Goal: Navigation & Orientation: Understand site structure

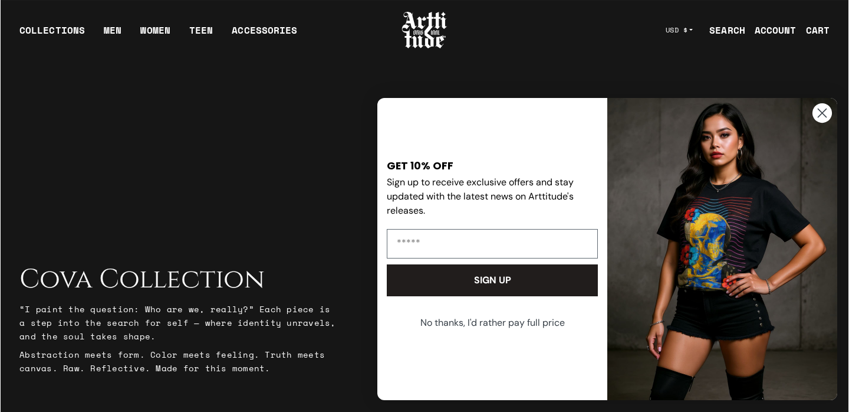
click at [823, 120] on circle "Close dialog" at bounding box center [822, 112] width 19 height 19
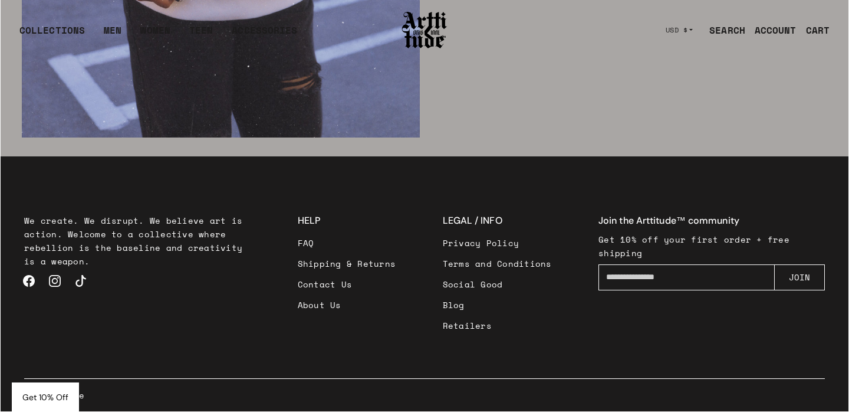
scroll to position [1970, 0]
click at [320, 312] on link "About Us" at bounding box center [347, 304] width 98 height 21
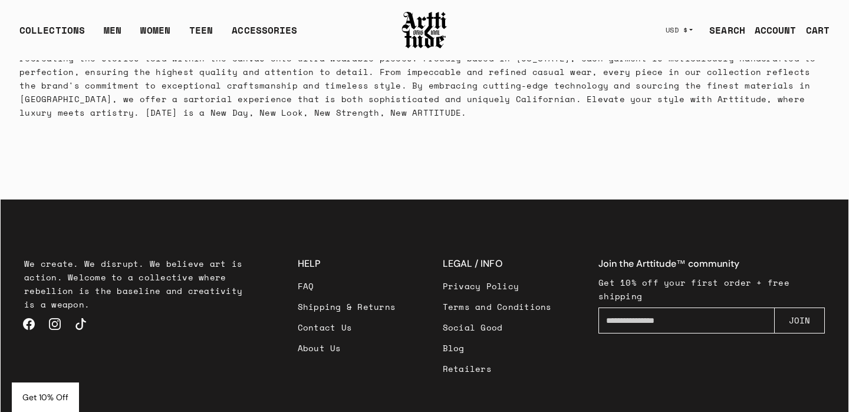
scroll to position [257, 0]
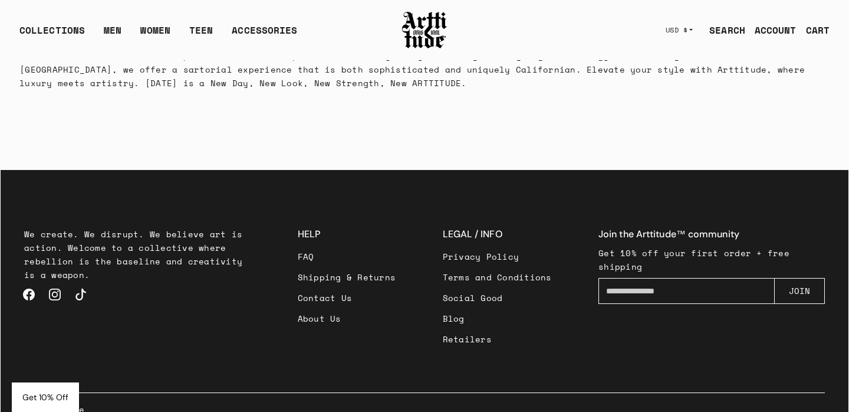
click at [466, 287] on link "Social Good" at bounding box center [497, 297] width 109 height 21
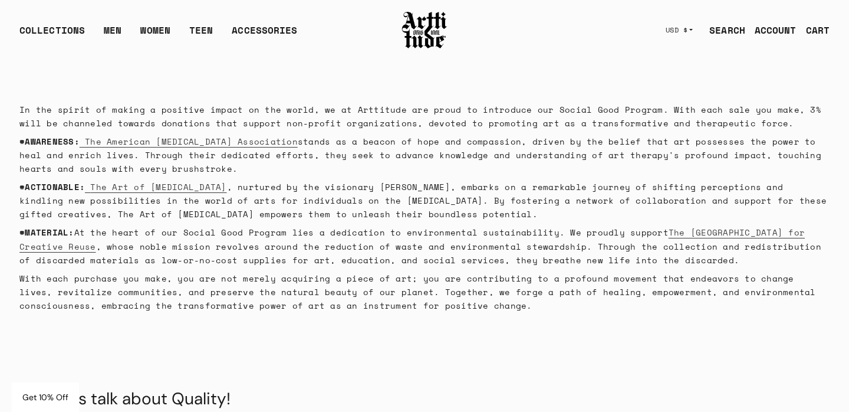
scroll to position [28, 0]
